Goal: Check status: Check status

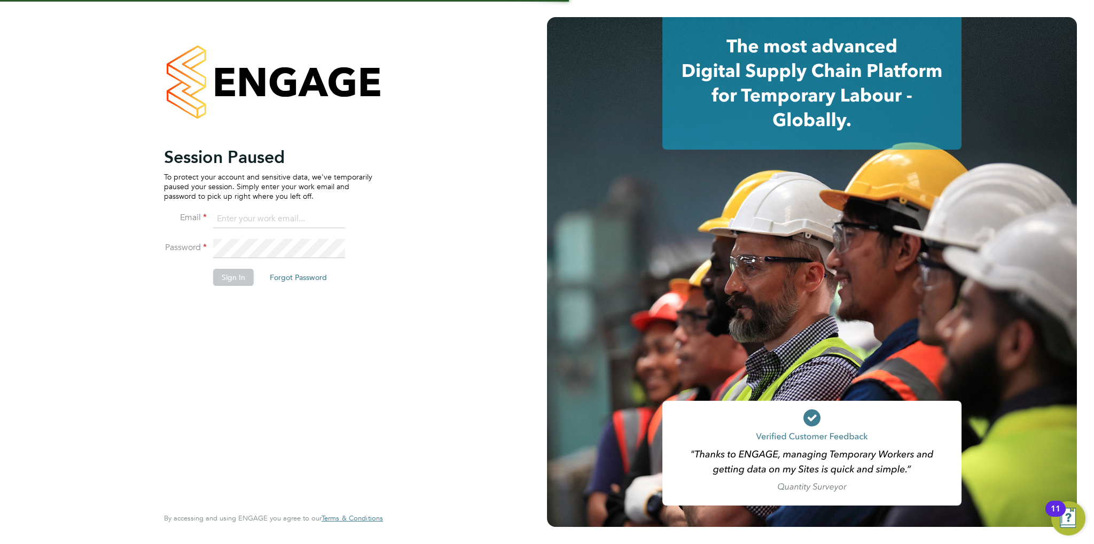
type input "[EMAIL_ADDRESS][DOMAIN_NAME]"
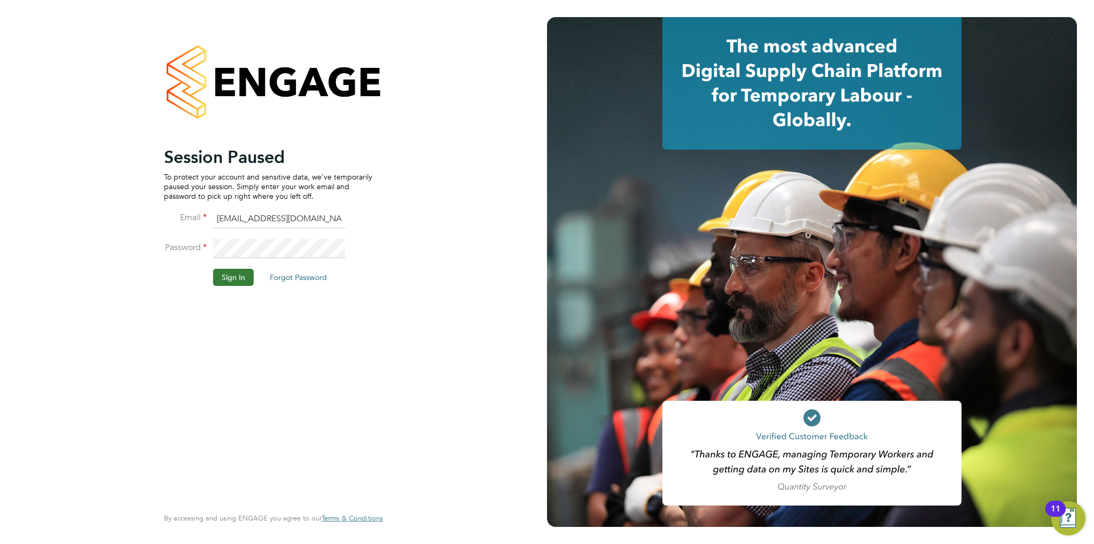
click at [215, 277] on button "Sign In" at bounding box center [233, 277] width 41 height 17
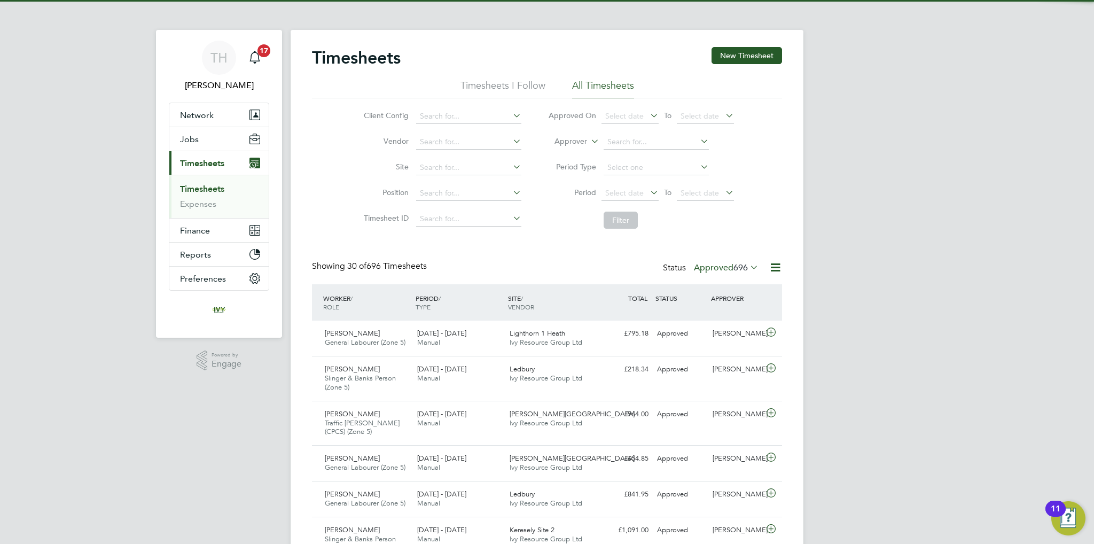
click at [719, 270] on label "Approved 696" at bounding box center [726, 267] width 65 height 11
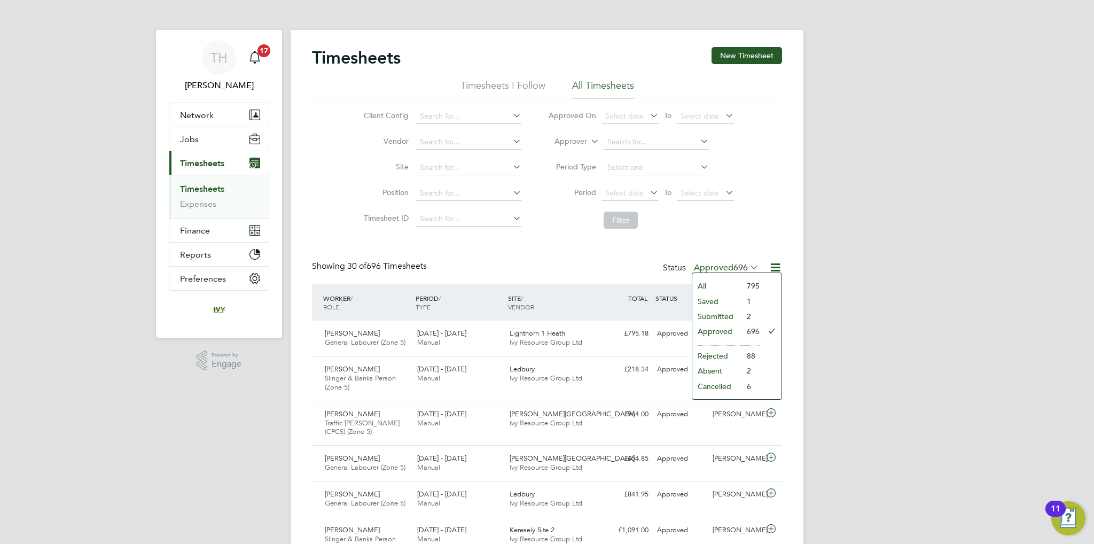
click at [715, 307] on li "Saved" at bounding box center [716, 301] width 49 height 15
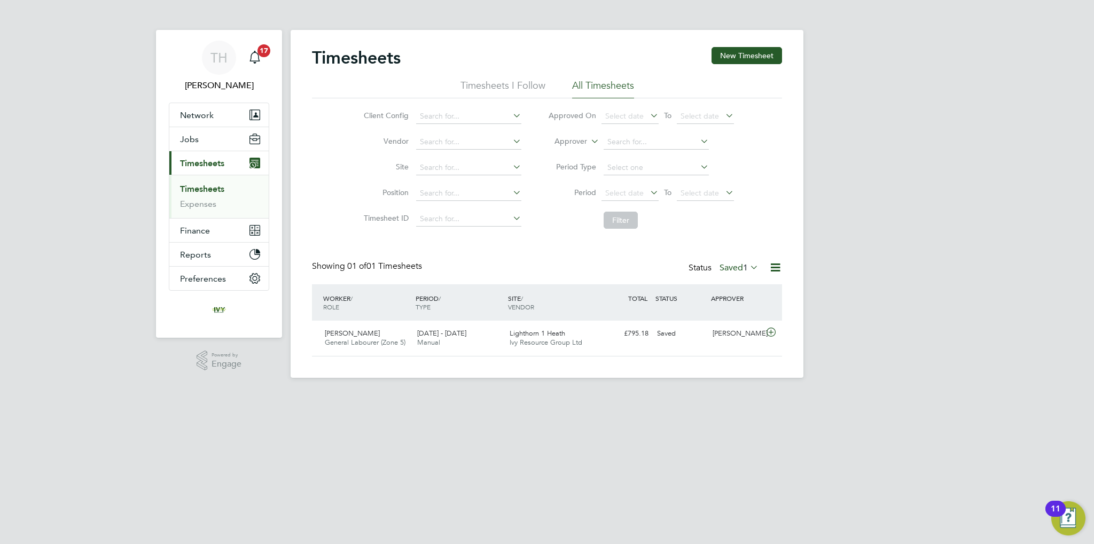
click at [739, 269] on label "Saved 1" at bounding box center [739, 267] width 39 height 11
click at [727, 315] on li "Submitted" at bounding box center [729, 316] width 49 height 15
